Goal: Find specific page/section: Find specific page/section

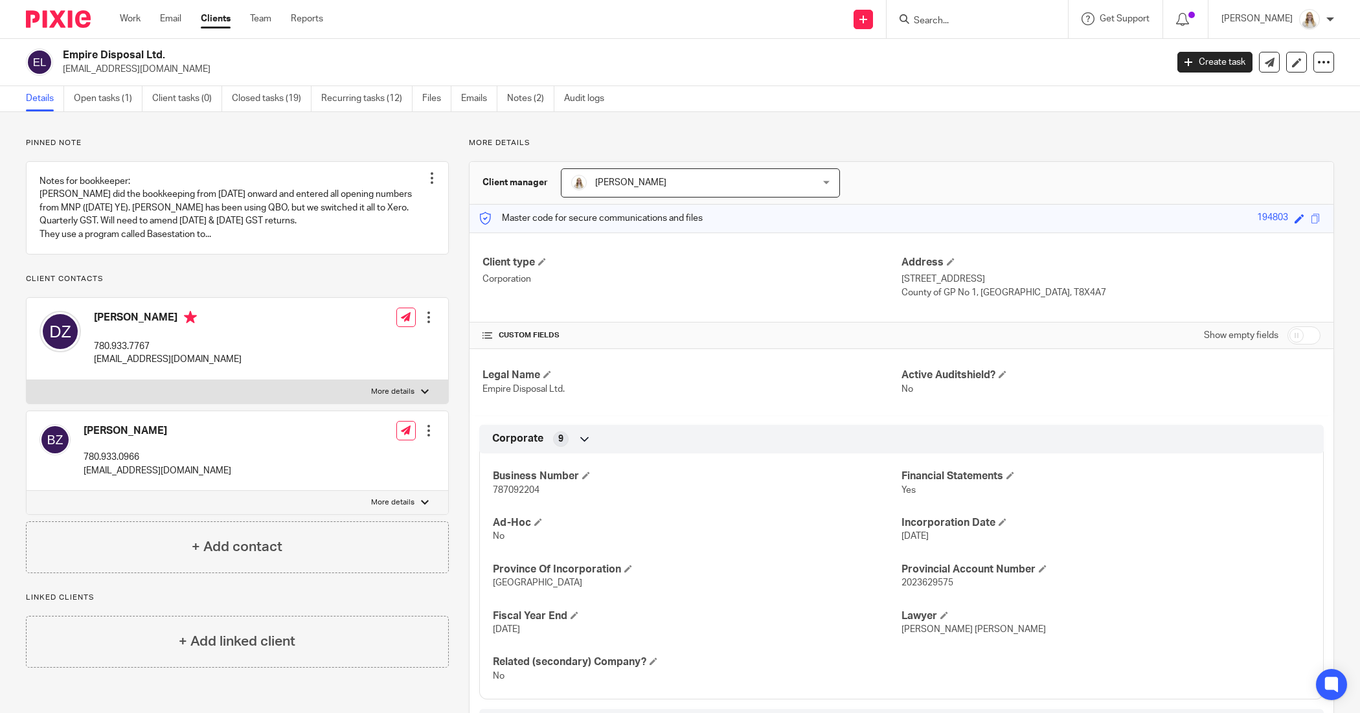
click at [993, 16] on input "Search" at bounding box center [971, 22] width 117 height 12
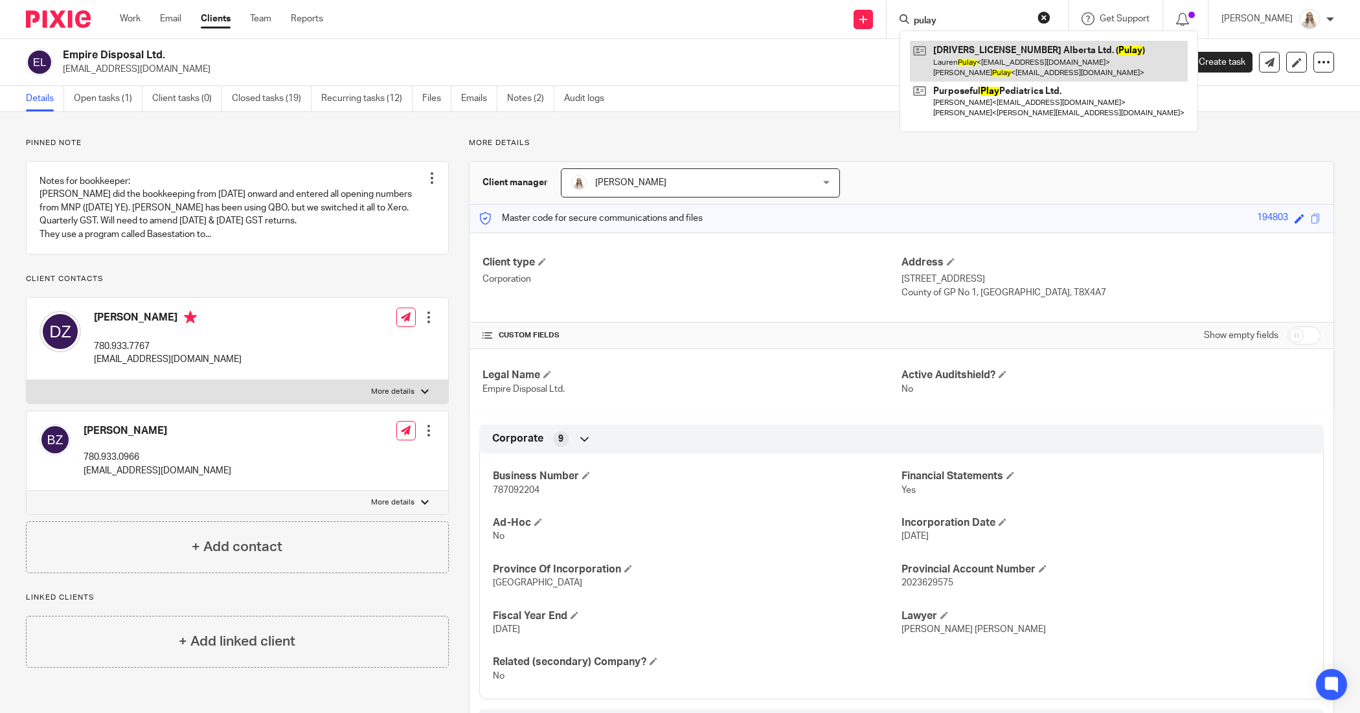
type input "pulay"
drag, startPoint x: 852, startPoint y: 69, endPoint x: 845, endPoint y: 67, distance: 7.4
click at [852, 69] on p "info@empiredisposal.ca" at bounding box center [610, 69] width 1095 height 13
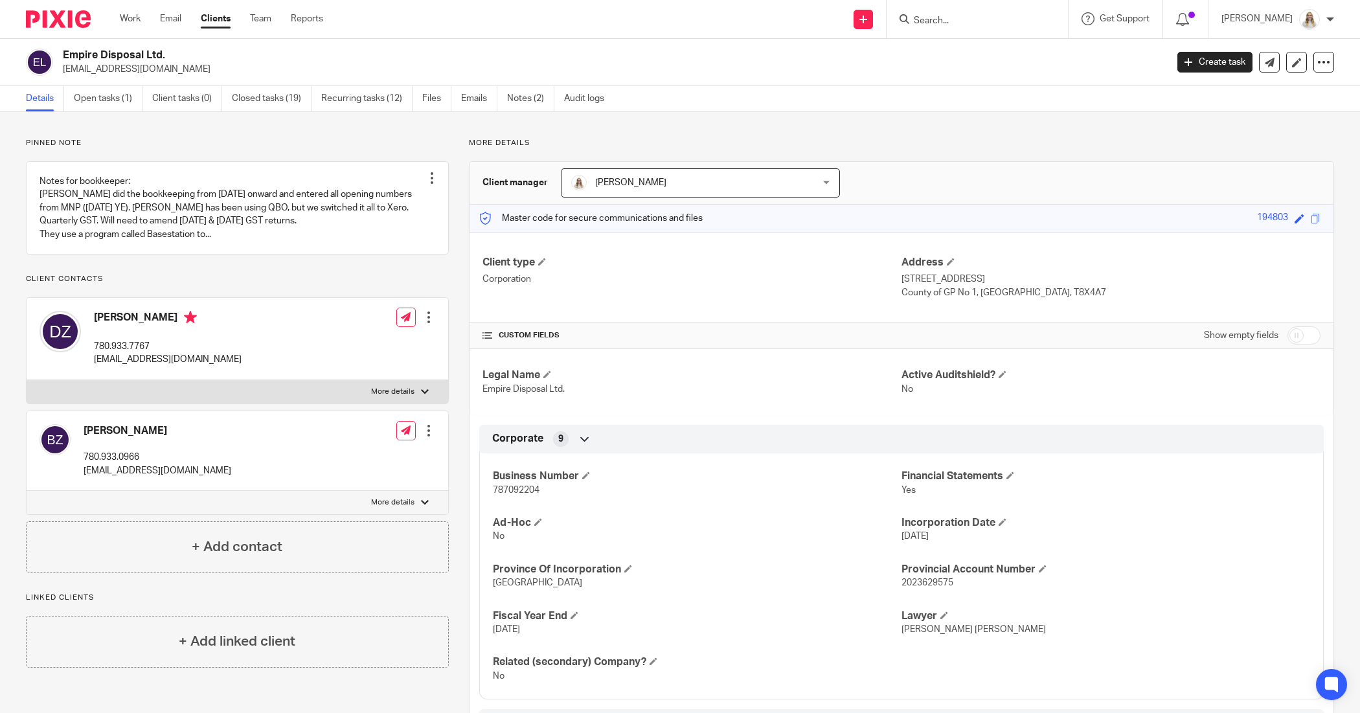
click at [144, 8] on div "Work Email Clients Team Reports Work Email Clients Team Reports Settings" at bounding box center [225, 19] width 236 height 38
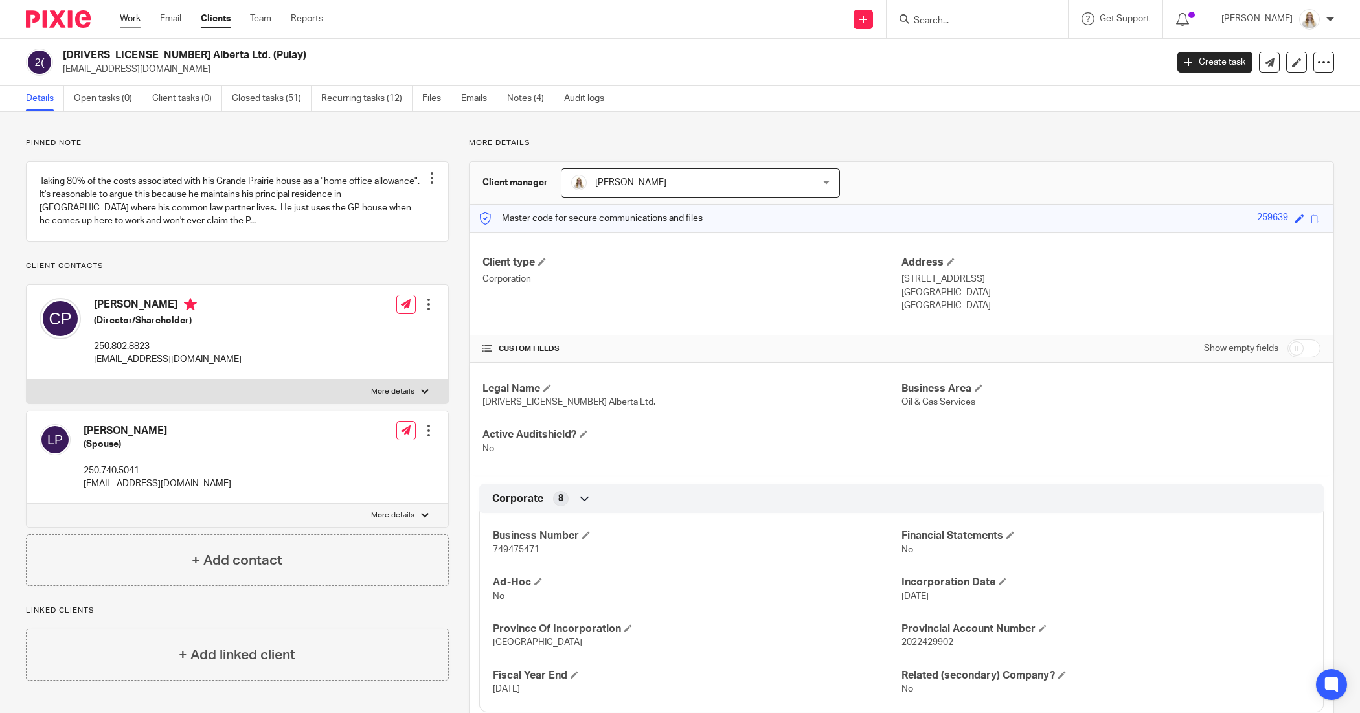
click at [135, 20] on link "Work" at bounding box center [130, 18] width 21 height 13
